Goal: Information Seeking & Learning: Learn about a topic

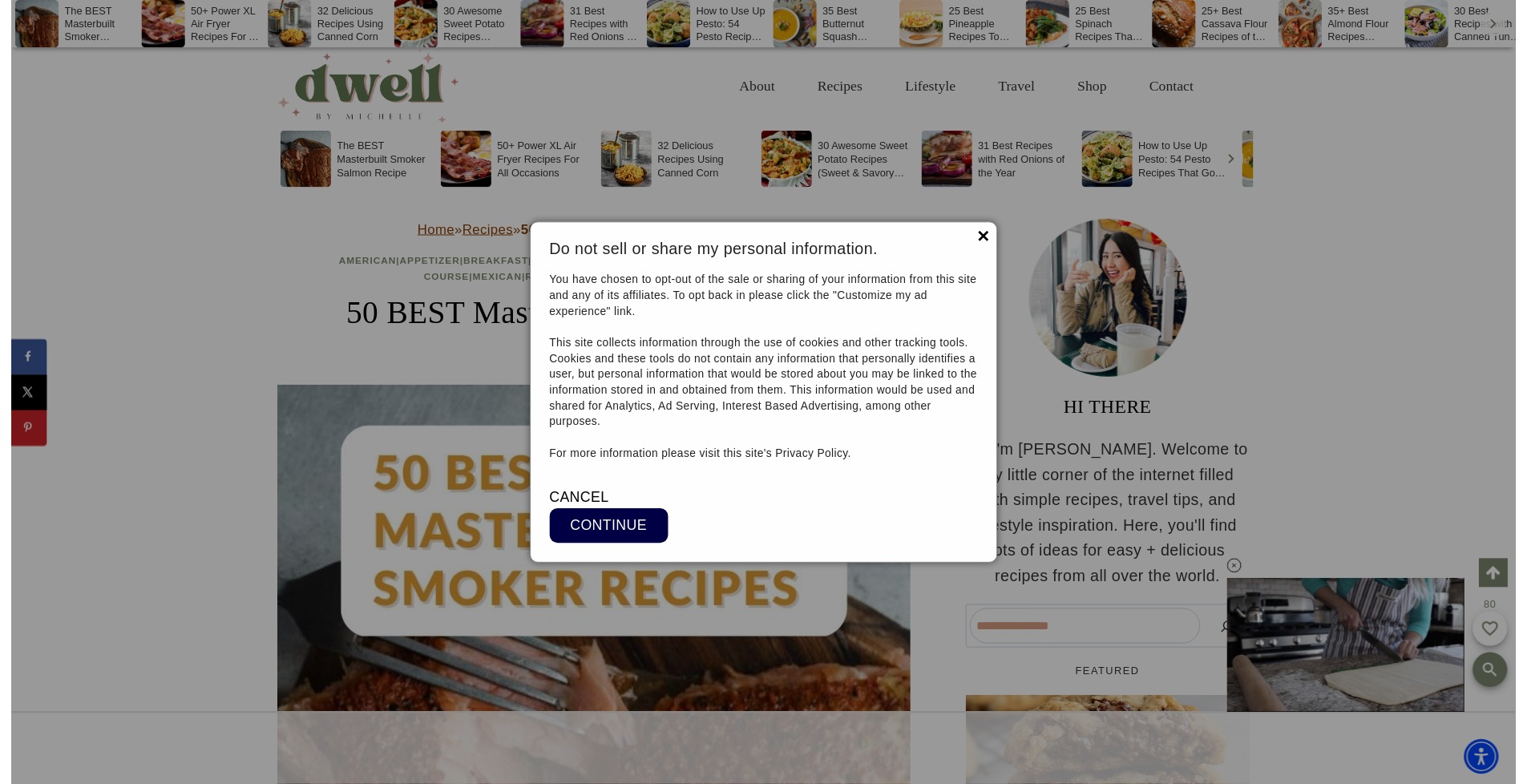
scroll to position [83945, 0]
